Goal: Information Seeking & Learning: Learn about a topic

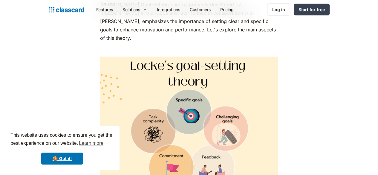
scroll to position [359, 0]
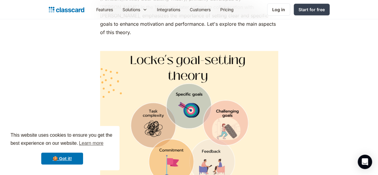
click at [180, 59] on img at bounding box center [189, 125] width 178 height 149
click at [159, 51] on img at bounding box center [189, 125] width 178 height 149
click at [150, 57] on img at bounding box center [189, 125] width 178 height 149
